Goal: Entertainment & Leisure: Browse casually

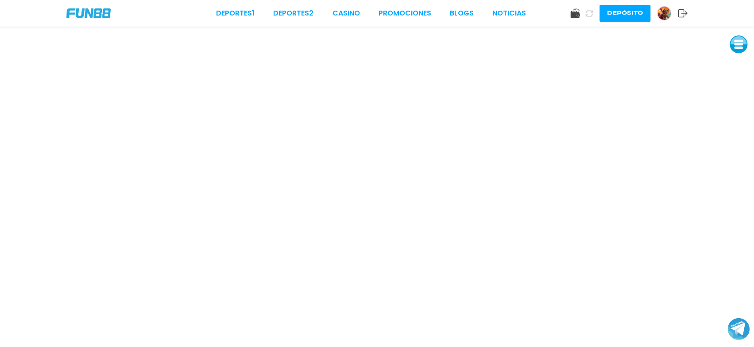
click at [352, 11] on link "CASINO" at bounding box center [345, 13] width 27 height 11
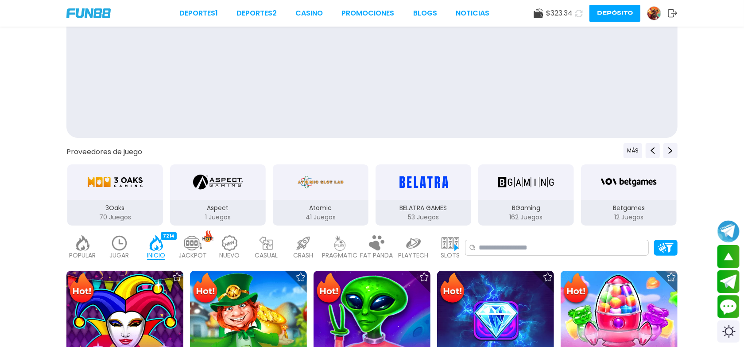
scroll to position [66, 0]
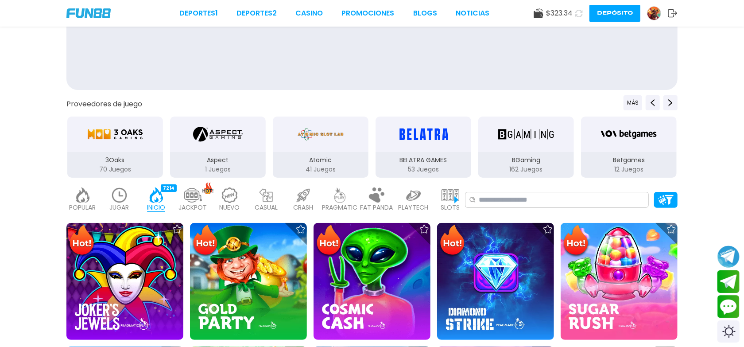
click at [115, 150] on div "3Oaks" at bounding box center [115, 133] width 96 height 35
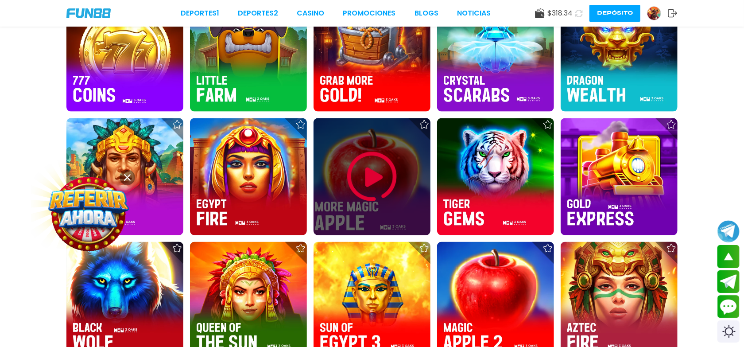
scroll to position [683, 0]
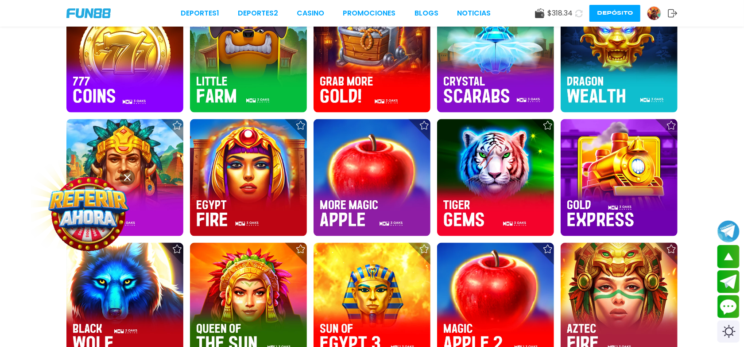
click at [124, 177] on icon at bounding box center [127, 177] width 7 height 7
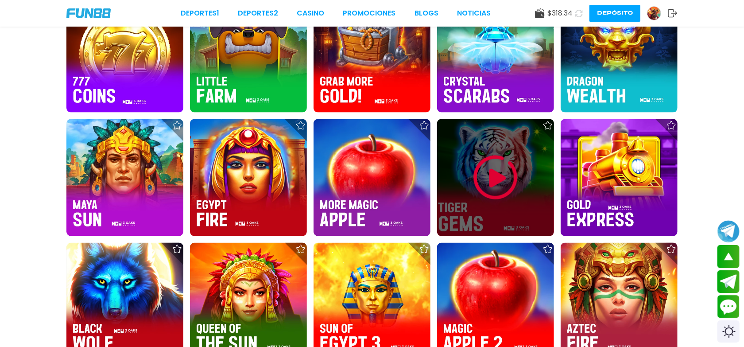
click at [504, 171] on img at bounding box center [495, 177] width 53 height 53
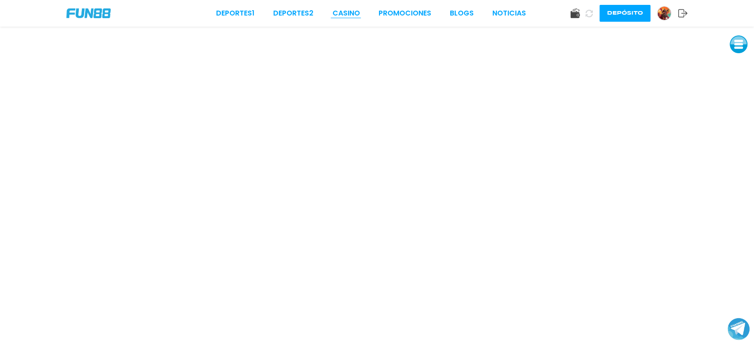
drag, startPoint x: 361, startPoint y: 8, endPoint x: 359, endPoint y: 12, distance: 5.0
click at [361, 8] on div "Deportes 1 Deportes 2 CASINO Promociones BLOGS NOTICIAS" at bounding box center [371, 13] width 310 height 11
drag, startPoint x: 348, startPoint y: 19, endPoint x: 351, endPoint y: 23, distance: 5.4
click at [348, 19] on div "Deportes 1 Deportes 2 CASINO Promociones BLOGS NOTICIAS Depósito" at bounding box center [377, 13] width 754 height 27
click at [357, 9] on link "CASINO" at bounding box center [345, 13] width 27 height 11
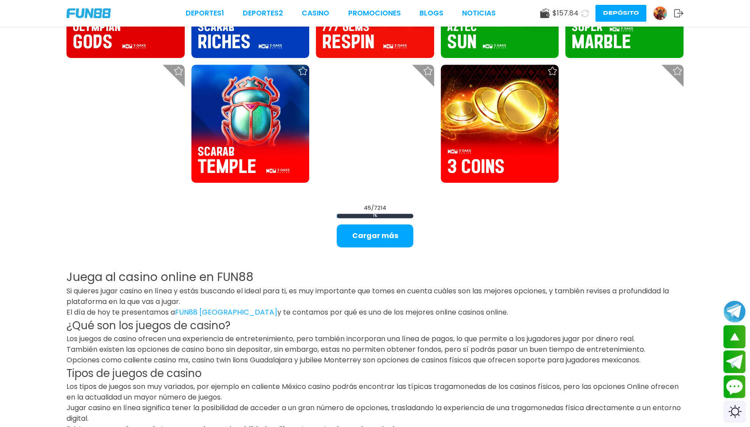
scroll to position [1283, 0]
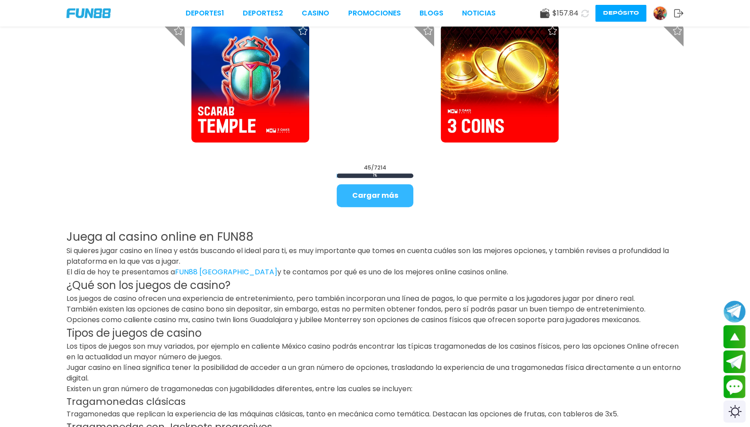
click at [370, 203] on button "Cargar más" at bounding box center [375, 195] width 77 height 23
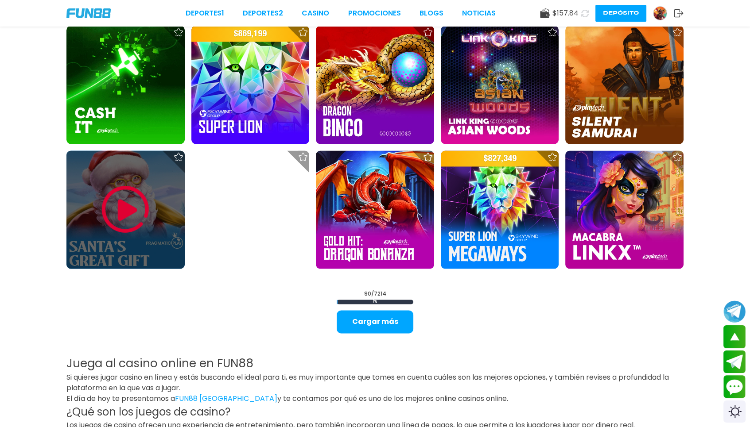
scroll to position [2346, 0]
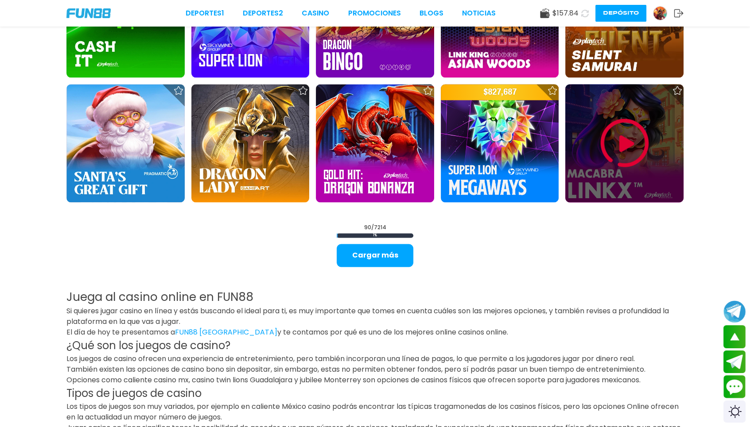
click at [627, 138] on img at bounding box center [624, 142] width 53 height 53
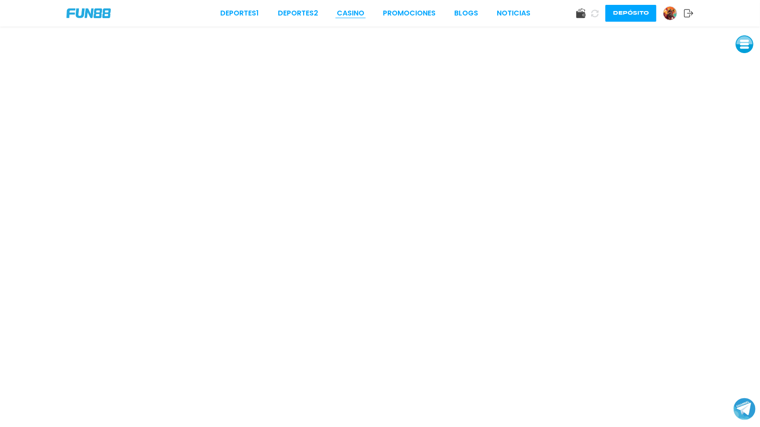
click at [338, 8] on link "CASINO" at bounding box center [350, 13] width 27 height 11
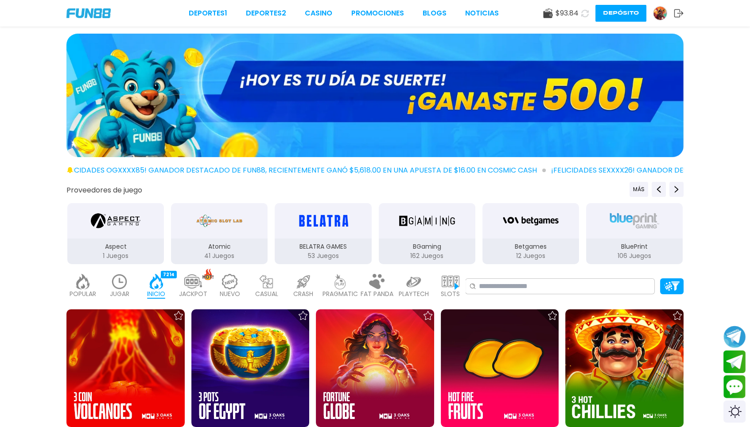
click at [123, 284] on img at bounding box center [120, 282] width 18 height 16
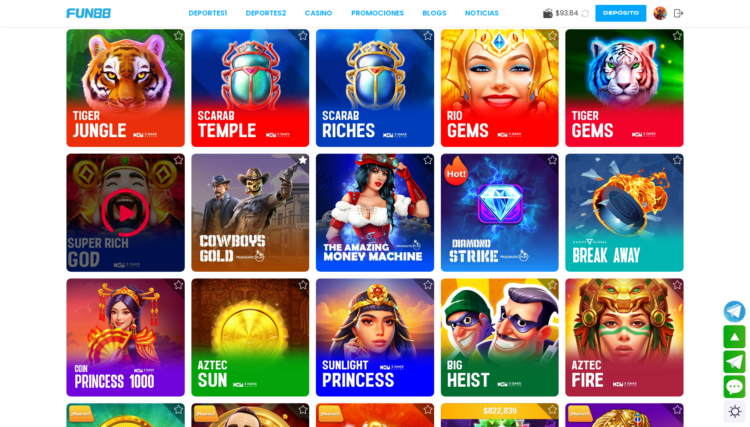
scroll to position [531, 0]
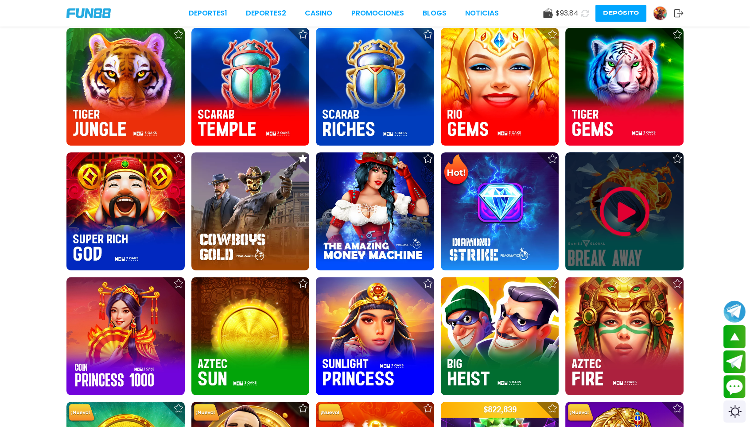
click at [621, 207] on img at bounding box center [624, 211] width 53 height 53
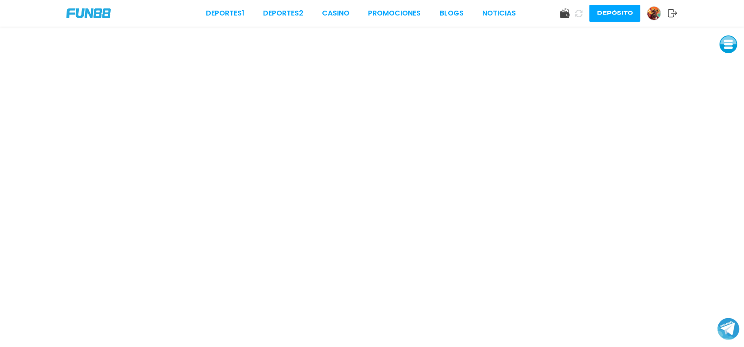
click at [732, 48] on button at bounding box center [729, 44] width 18 height 18
click at [724, 105] on button at bounding box center [729, 104] width 18 height 18
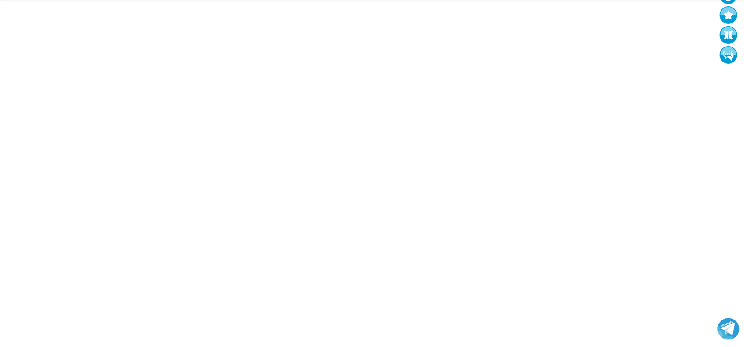
scroll to position [72, 0]
click at [729, 31] on button at bounding box center [729, 32] width 18 height 18
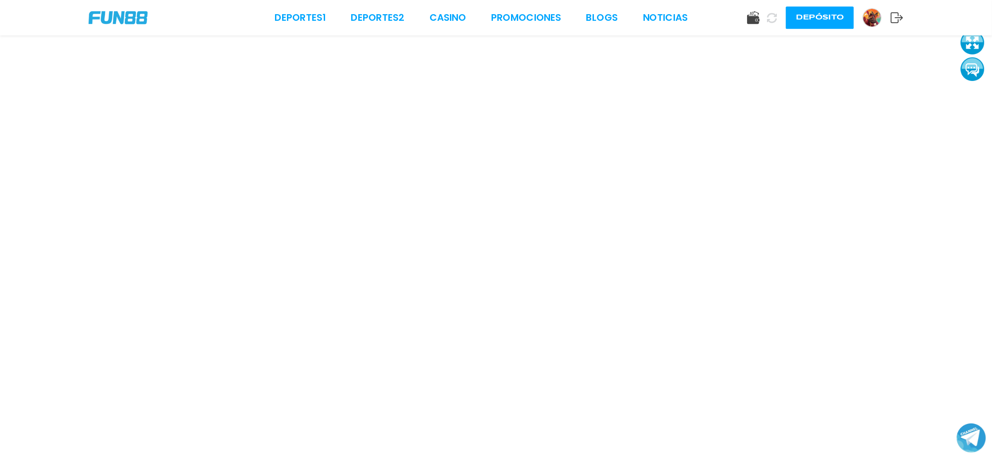
scroll to position [0, 0]
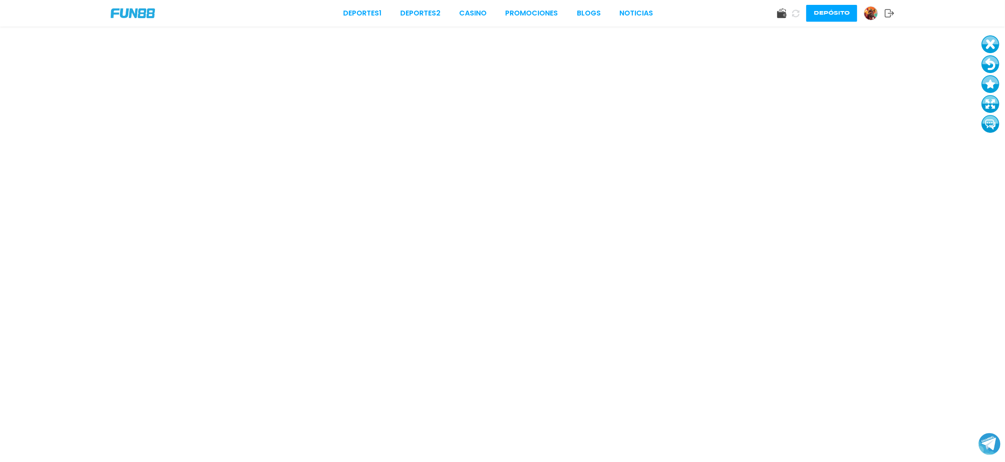
click at [490, 1] on div "Deportes 1 Deportes 2 CASINO Promociones BLOGS NOTICIAS Depósito" at bounding box center [502, 13] width 1005 height 27
click at [476, 12] on link "CASINO" at bounding box center [472, 13] width 27 height 11
